Goal: Task Accomplishment & Management: Use online tool/utility

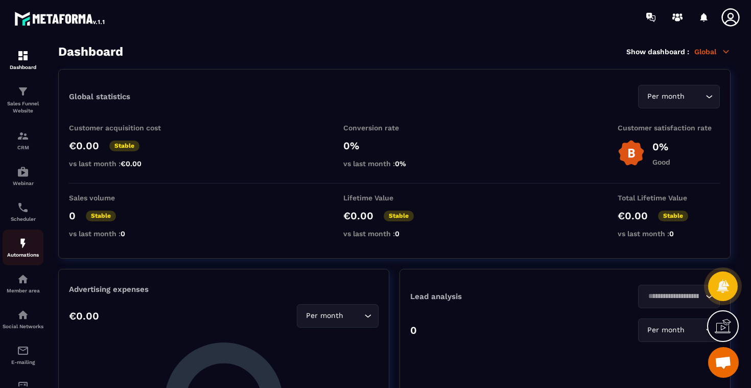
click at [27, 243] on img at bounding box center [23, 243] width 12 height 12
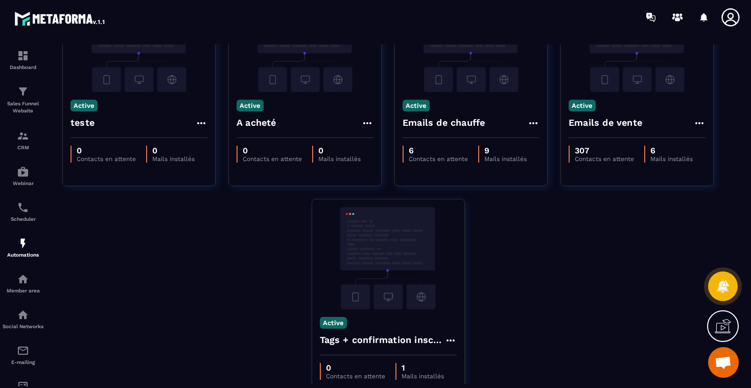
scroll to position [131, 0]
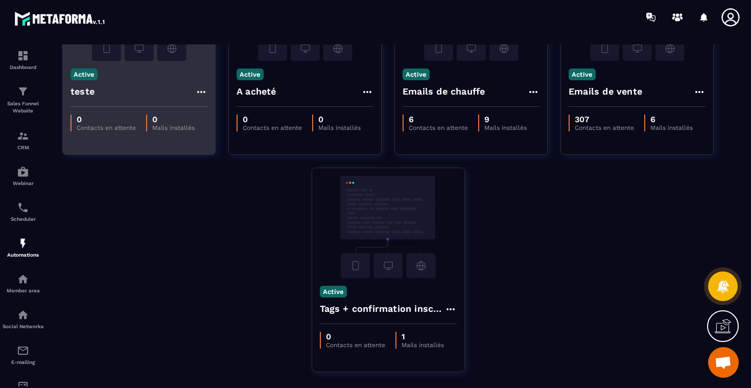
click at [98, 84] on div "teste" at bounding box center [138, 94] width 137 height 25
click at [129, 92] on div "teste" at bounding box center [138, 94] width 137 height 25
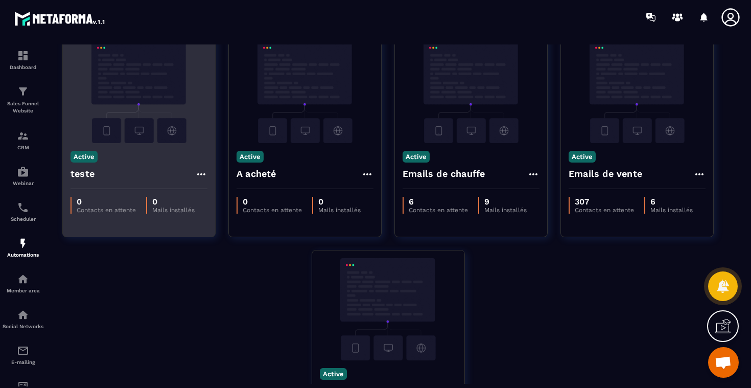
scroll to position [22, 0]
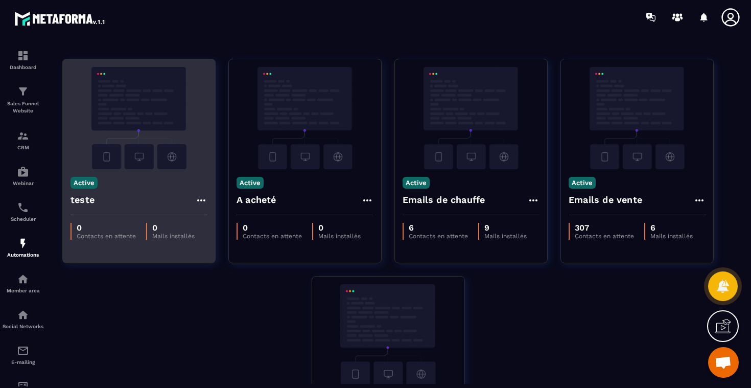
click at [181, 94] on img at bounding box center [138, 118] width 137 height 102
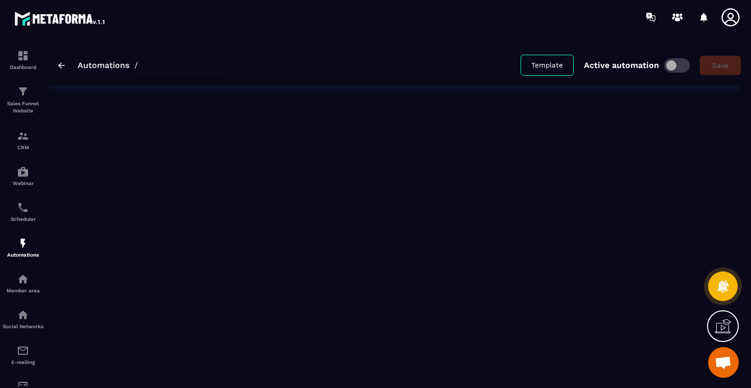
type input "*****"
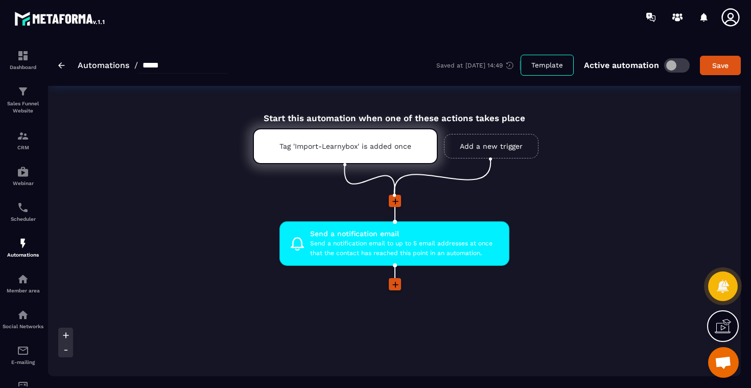
click at [475, 149] on link "Add a new trigger" at bounding box center [491, 146] width 94 height 25
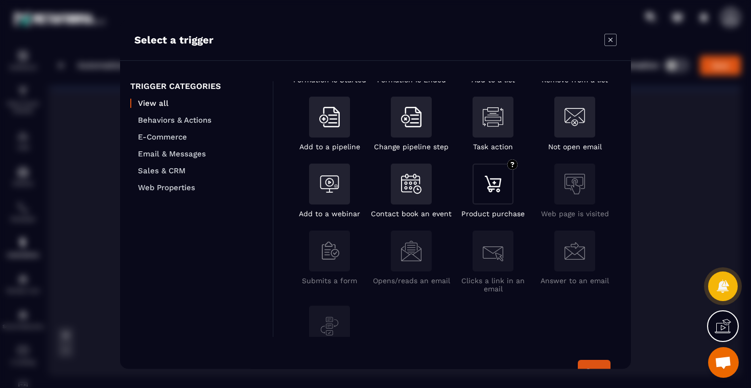
scroll to position [175, 0]
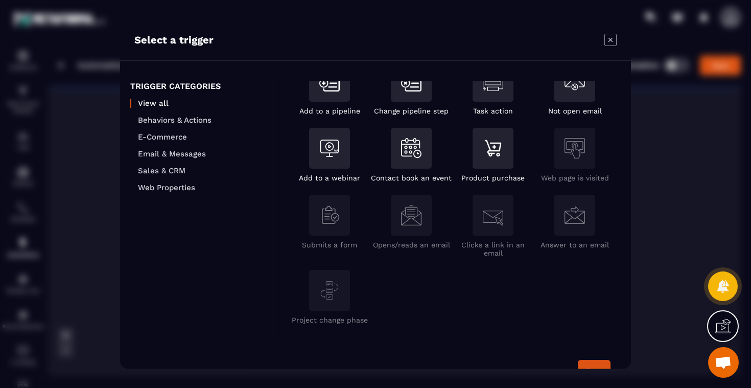
click at [610, 44] on icon "Modal window" at bounding box center [610, 40] width 12 height 12
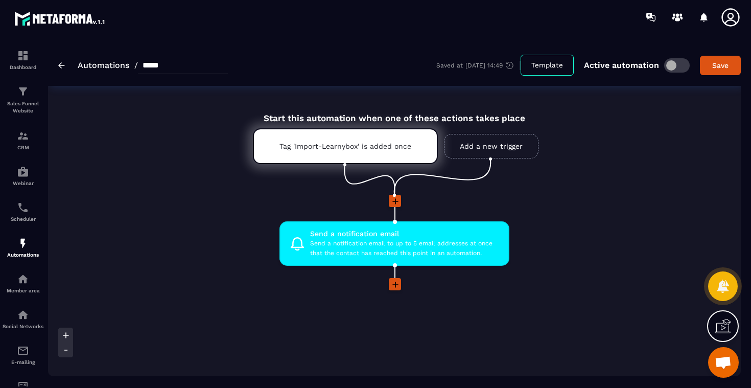
click at [394, 284] on icon at bounding box center [395, 284] width 10 height 10
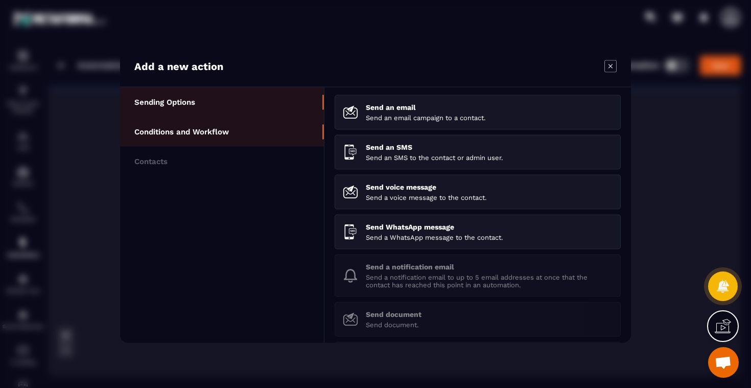
click at [207, 127] on p "Conditions and Workflow" at bounding box center [181, 131] width 94 height 9
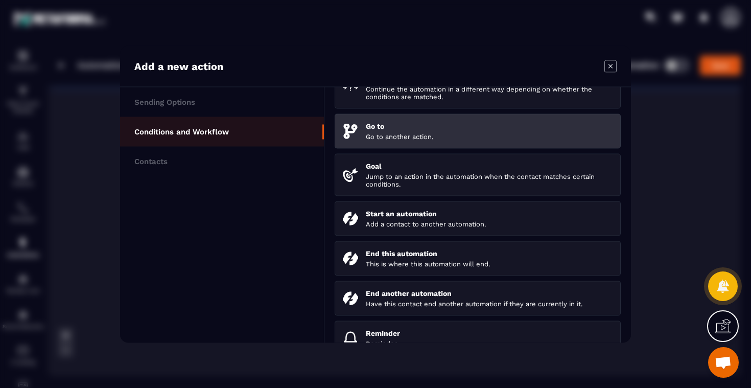
scroll to position [96, 0]
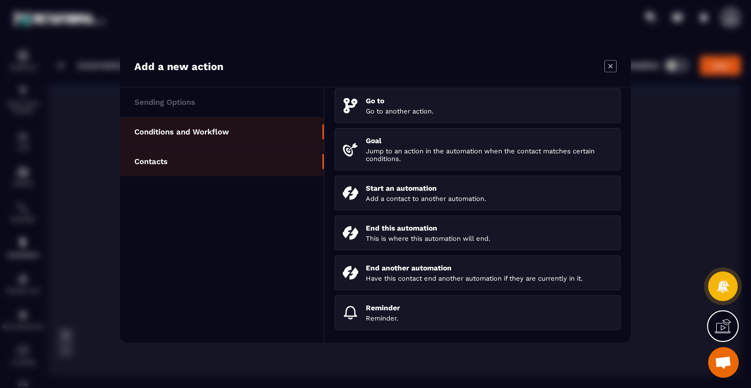
click at [205, 165] on li "Contacts" at bounding box center [222, 161] width 204 height 30
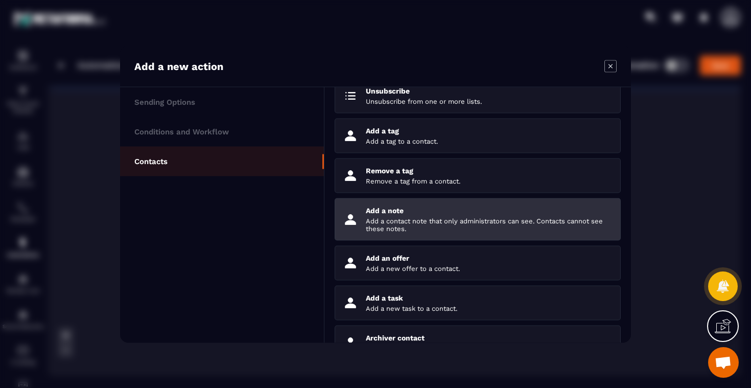
scroll to position [0, 0]
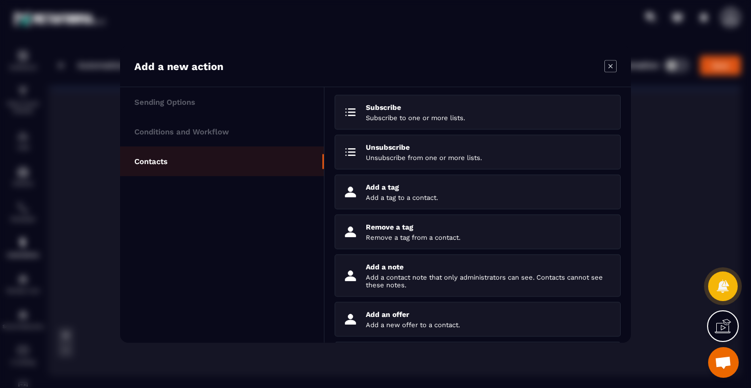
click at [615, 64] on icon "Modal window" at bounding box center [610, 66] width 12 height 12
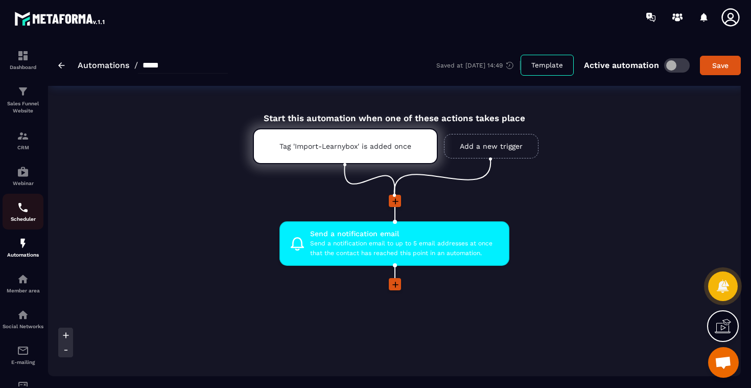
scroll to position [48, 0]
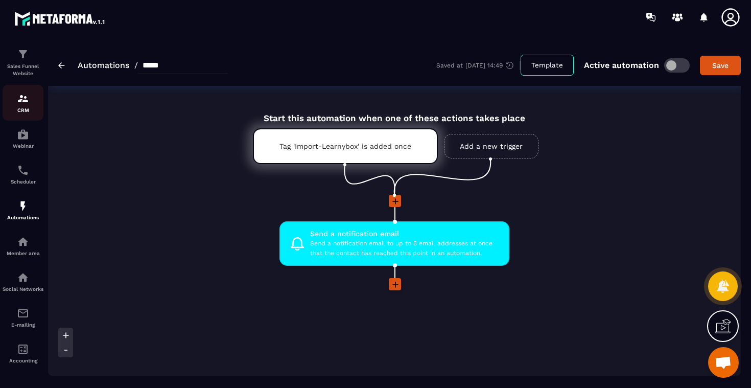
click at [34, 93] on div "CRM" at bounding box center [23, 102] width 41 height 20
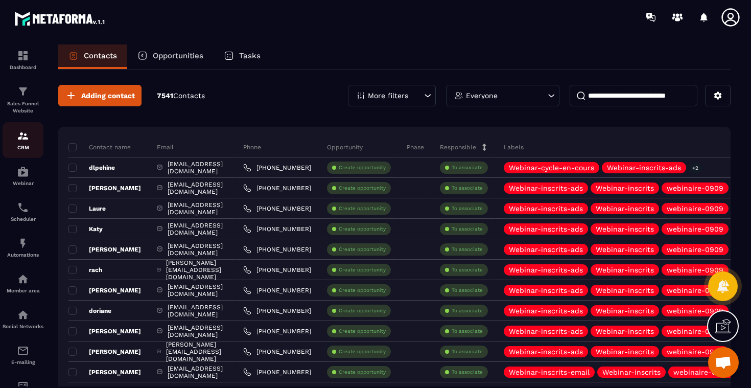
click at [21, 124] on link "CRM" at bounding box center [23, 140] width 41 height 36
click at [20, 171] on img at bounding box center [23, 171] width 12 height 12
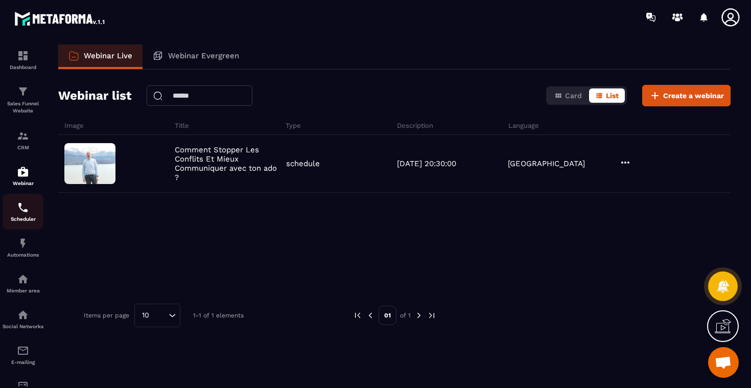
click at [20, 213] on img at bounding box center [23, 207] width 12 height 12
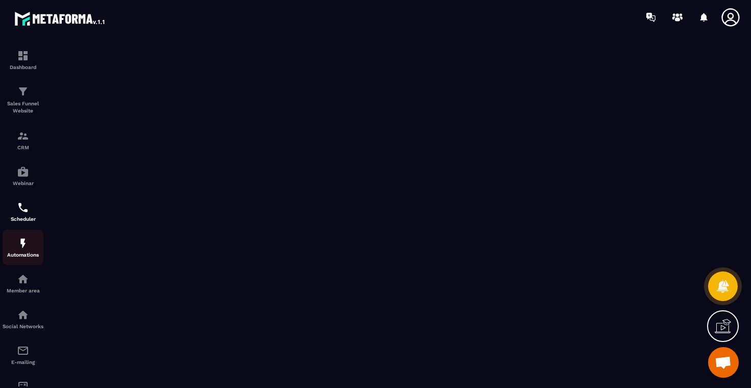
click at [21, 253] on div "Automations" at bounding box center [23, 247] width 41 height 20
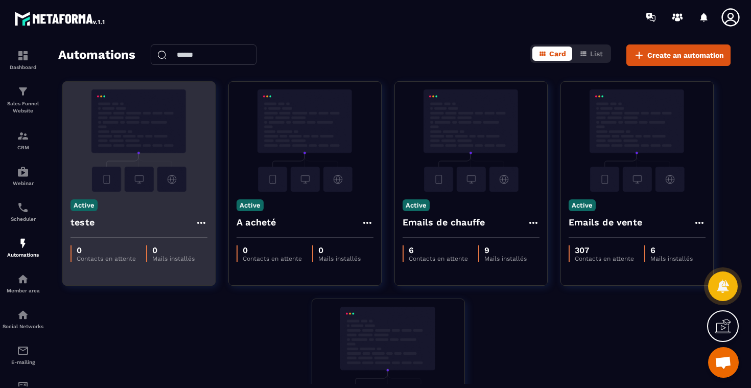
click at [141, 196] on div "Active teste" at bounding box center [139, 214] width 152 height 46
click at [153, 138] on img at bounding box center [138, 140] width 137 height 102
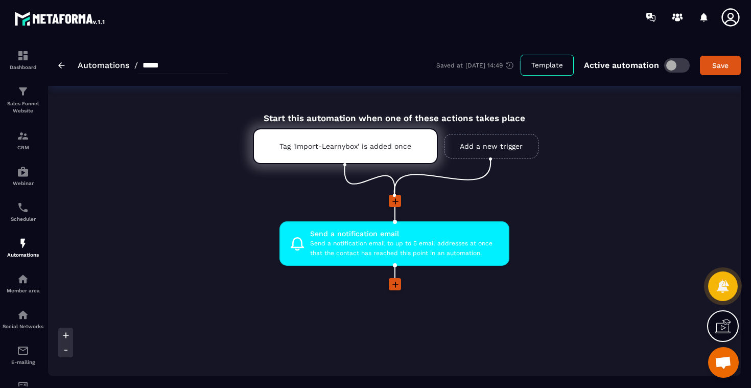
click at [395, 284] on icon at bounding box center [395, 284] width 6 height 6
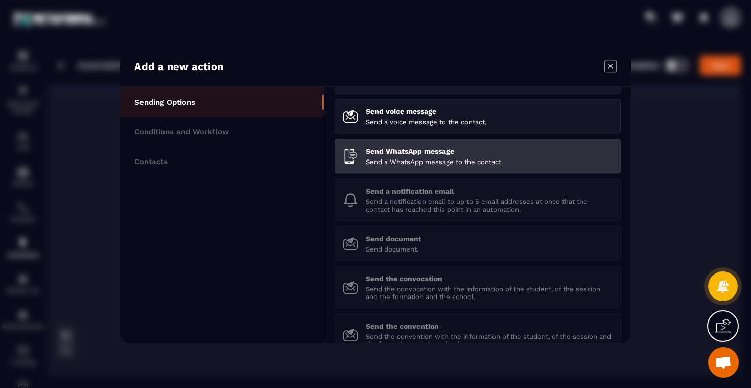
scroll to position [143, 0]
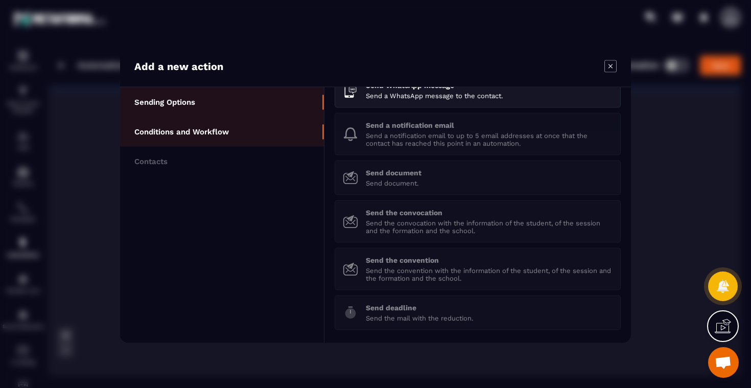
click at [226, 137] on li "Conditions and Workflow" at bounding box center [222, 131] width 204 height 30
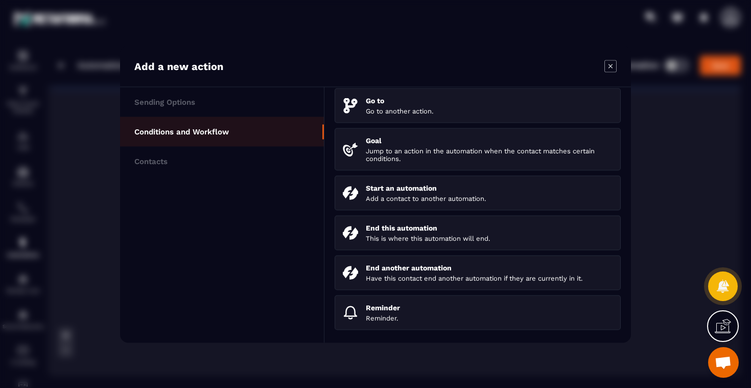
scroll to position [96, 0]
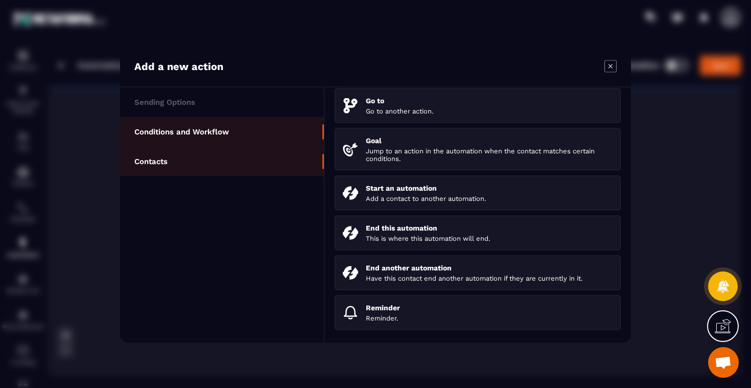
click at [222, 154] on li "Contacts" at bounding box center [222, 161] width 204 height 30
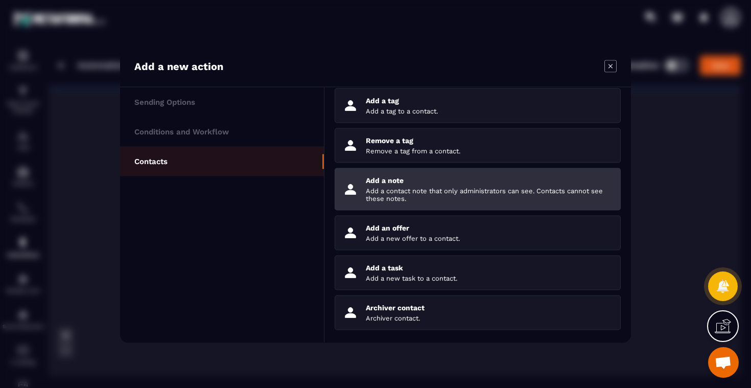
scroll to position [0, 0]
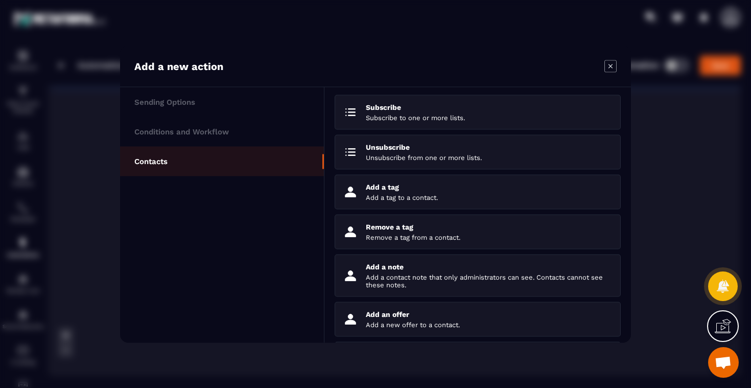
click at [608, 65] on icon "Modal window" at bounding box center [610, 66] width 12 height 12
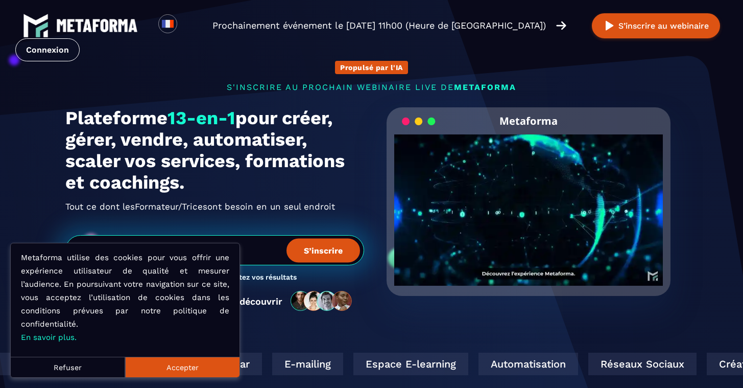
click at [183, 365] on button "Accepter" at bounding box center [182, 366] width 114 height 20
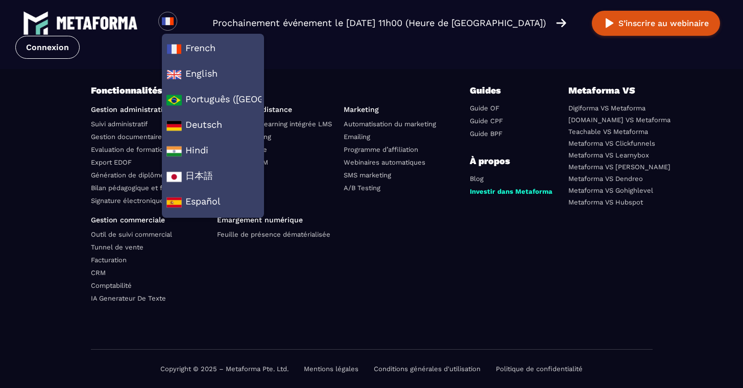
scroll to position [3641, 0]
